Goal: Task Accomplishment & Management: Complete application form

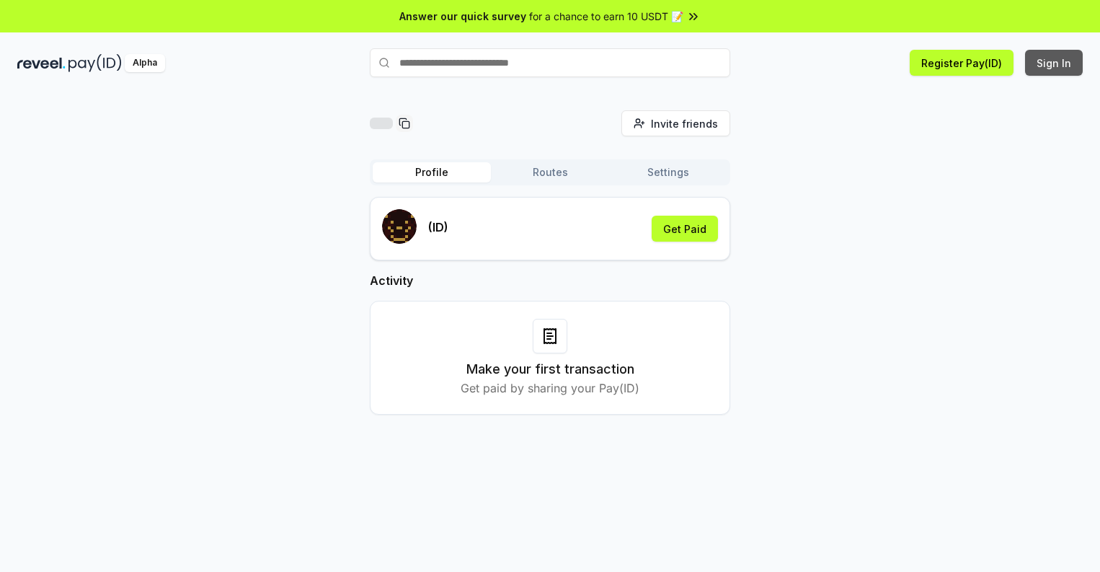
click at [1055, 63] on button "Sign In" at bounding box center [1054, 63] width 58 height 26
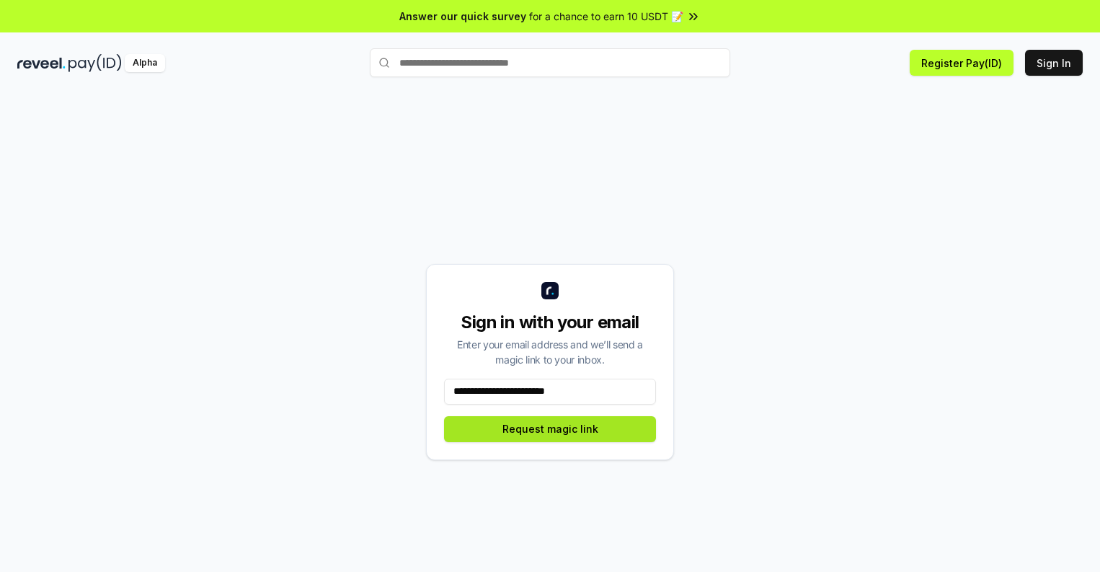
type input "**********"
click at [550, 428] on button "Request magic link" at bounding box center [550, 429] width 212 height 26
